Goal: Task Accomplishment & Management: Manage account settings

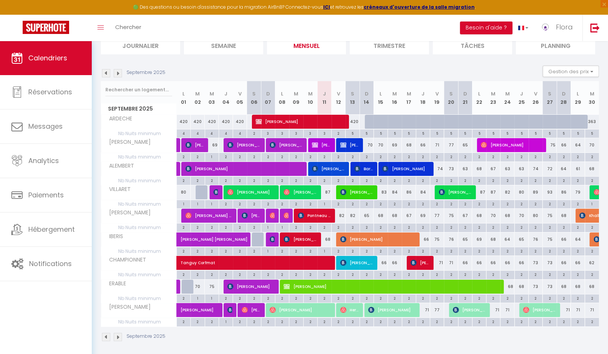
scroll to position [38, 0]
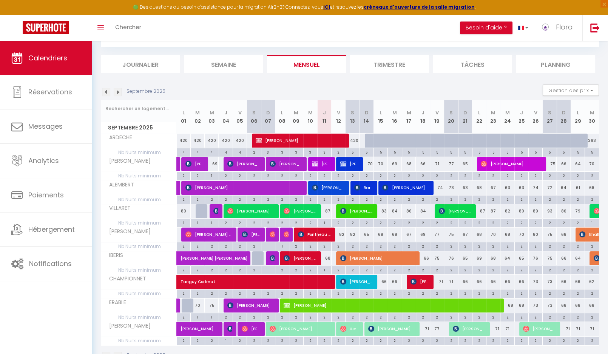
click at [117, 92] on img at bounding box center [118, 92] width 8 height 8
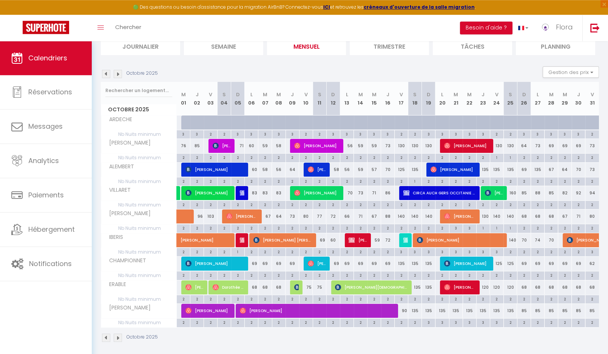
scroll to position [57, 0]
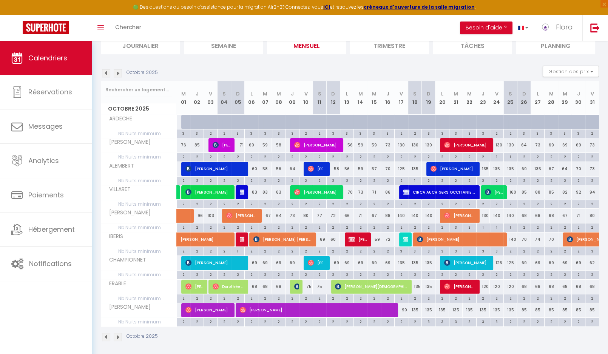
click at [429, 309] on div "135" at bounding box center [428, 310] width 14 height 14
type input "135"
type input "Dim 19 Octobre 2025"
type input "Lun 20 Octobre 2025"
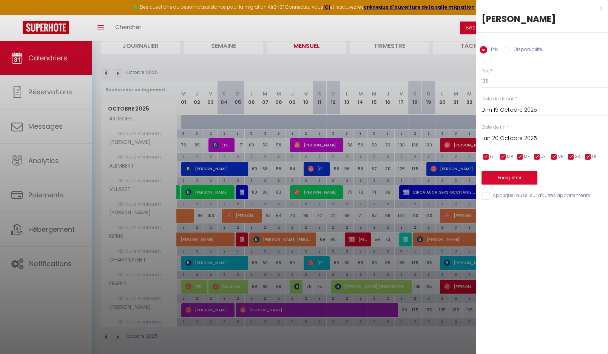
click at [545, 260] on div "x LOUISA Prix Disponibilité Prix * 135 Statut * Disponible Indisponible Date de…" at bounding box center [541, 177] width 132 height 354
click at [446, 23] on div at bounding box center [304, 177] width 608 height 354
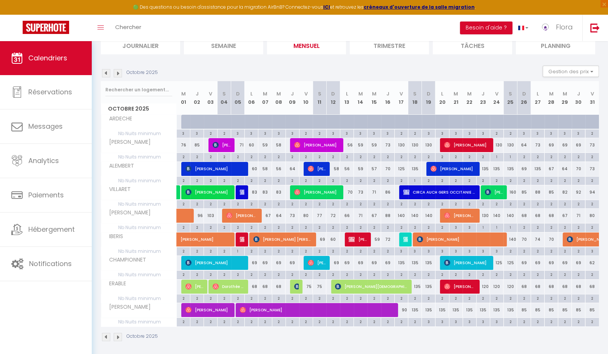
click at [108, 333] on img at bounding box center [106, 337] width 8 height 8
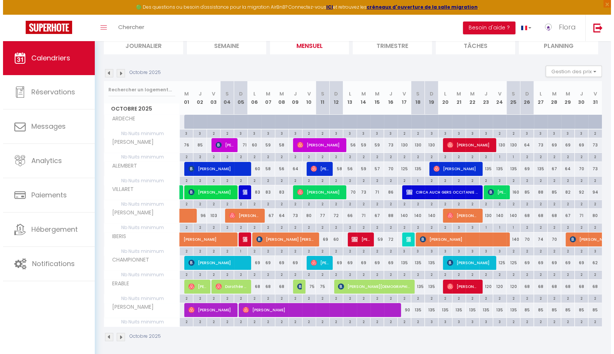
scroll to position [41, 0]
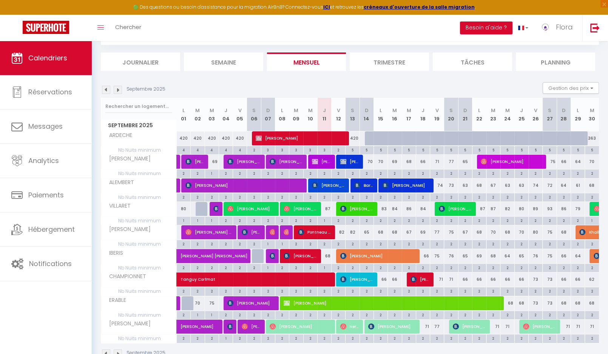
click at [426, 324] on div "71" at bounding box center [422, 327] width 14 height 14
type input "71"
type input "Jeu 18 Septembre 2025"
type input "Ven 19 Septembre 2025"
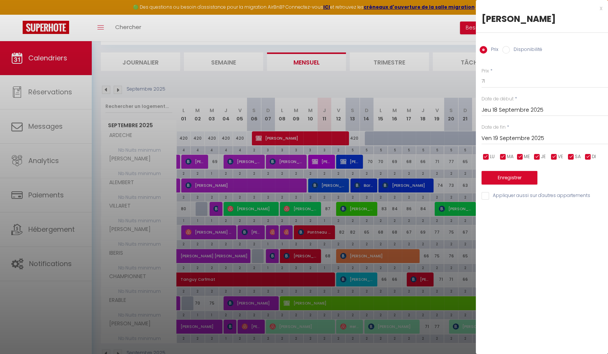
click at [509, 50] on input "Disponibilité" at bounding box center [506, 50] width 8 height 8
radio input "true"
radio input "false"
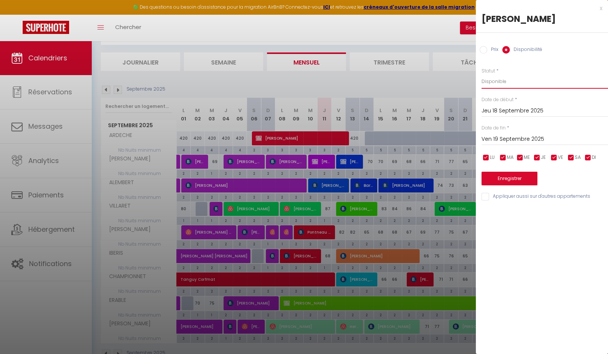
select select "0"
click option "Indisponible" at bounding box center [0, 0] width 0 height 0
click at [518, 178] on button "Enregistrer" at bounding box center [509, 179] width 56 height 14
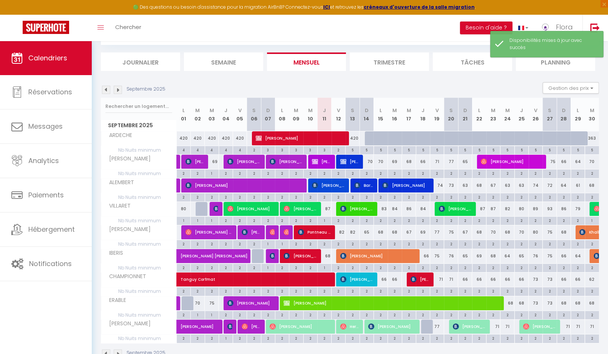
click at [437, 336] on div "2" at bounding box center [437, 337] width 14 height 7
type input "2"
type input "Ven 19 Septembre 2025"
type input "Sam 20 Septembre 2025"
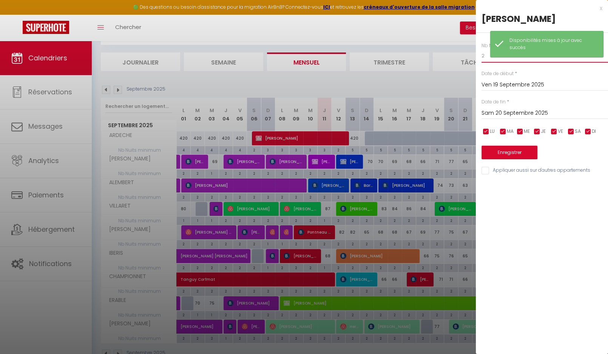
click at [485, 54] on input "2" at bounding box center [544, 56] width 126 height 14
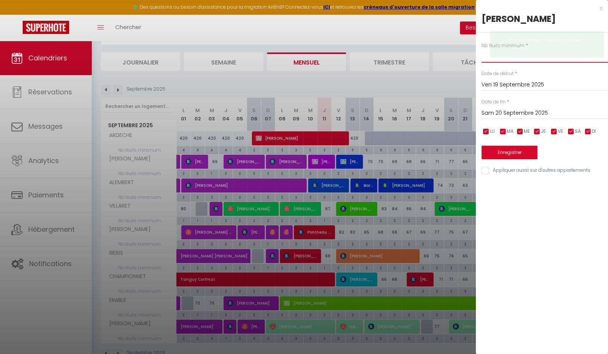
type input "A"
type input "1"
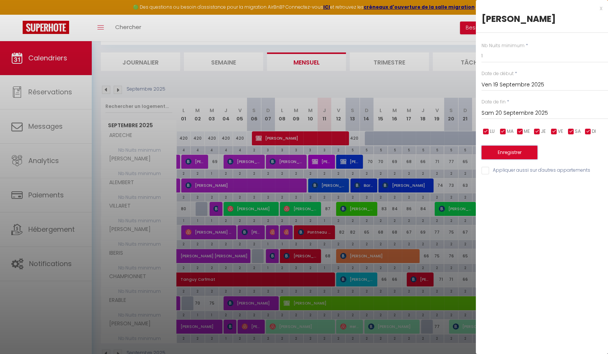
click at [511, 152] on button "Enregistrer" at bounding box center [509, 153] width 56 height 14
